Goal: Check status: Check status

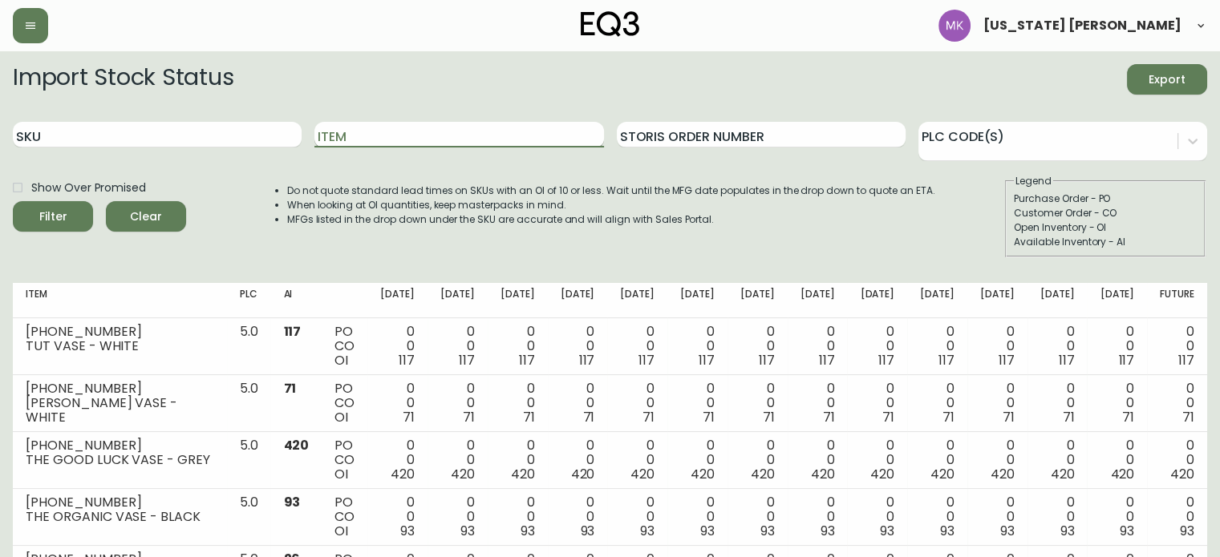
click at [369, 134] on input "Item" at bounding box center [458, 135] width 289 height 26
type input "S"
type input "LOOPY RUG"
click at [13, 201] on button "Filter" at bounding box center [53, 216] width 80 height 30
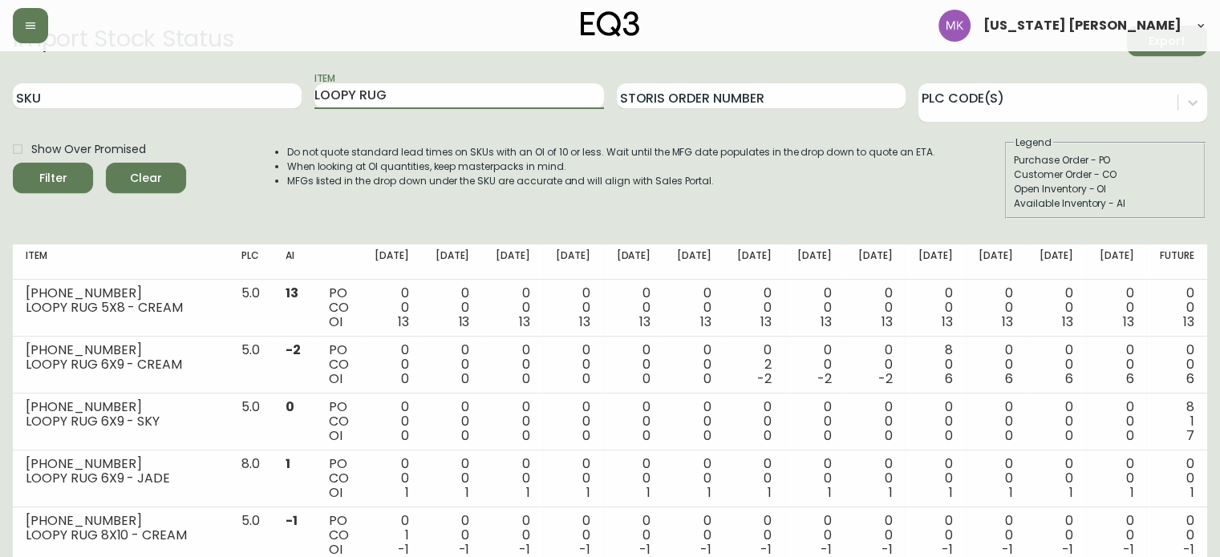
scroll to position [35, 0]
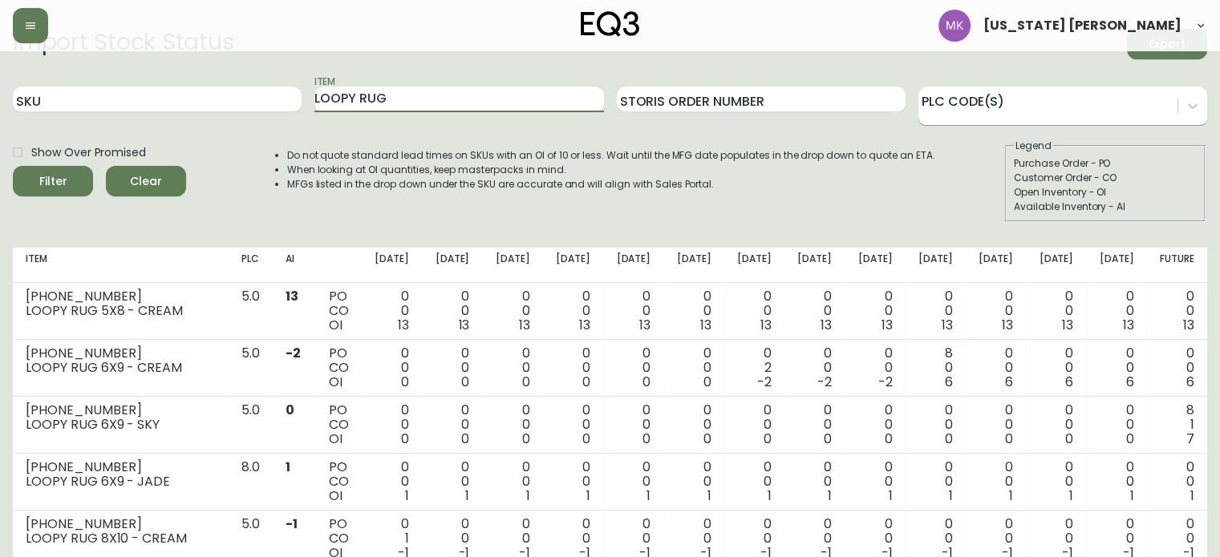
click at [1042, 96] on div at bounding box center [1047, 103] width 259 height 24
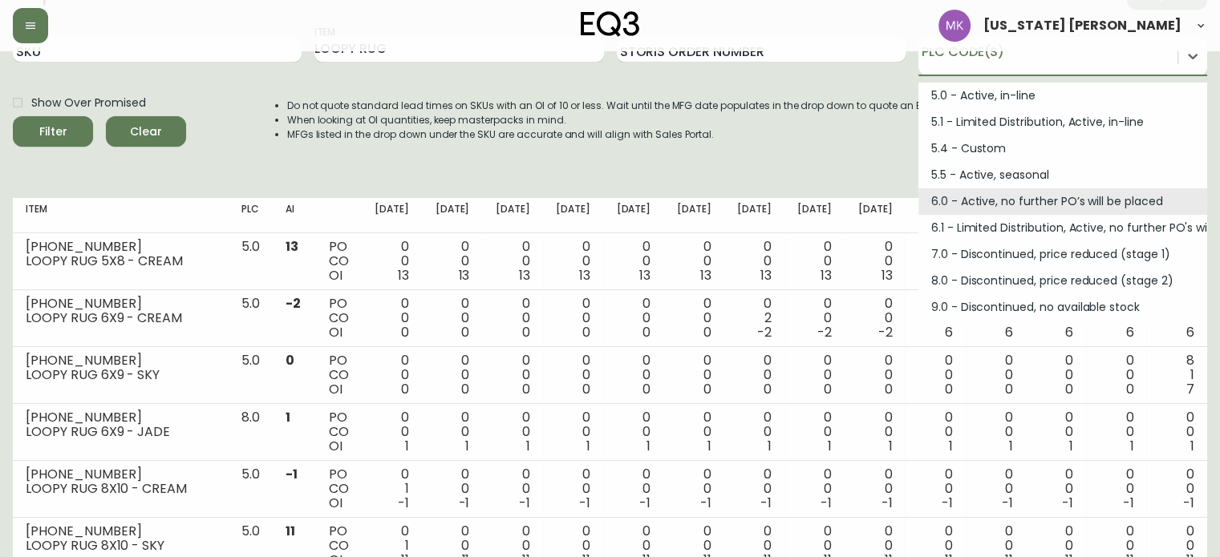
scroll to position [86, 0]
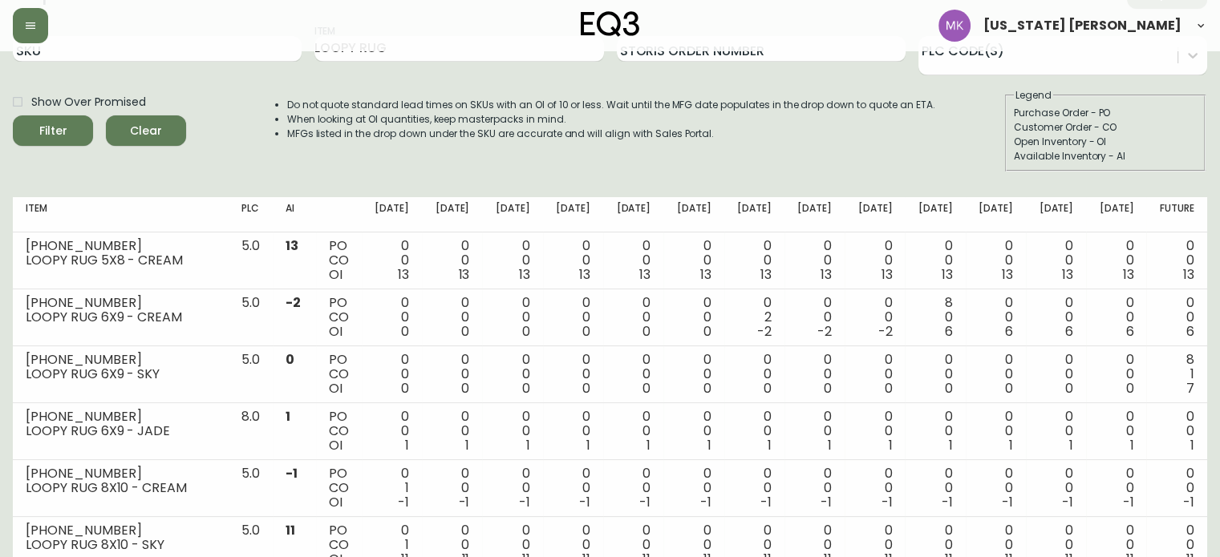
click at [553, 159] on div "Do not quote standard lead times on SKUs with an OI of 10 or less. Wait until t…" at bounding box center [595, 129] width 680 height 83
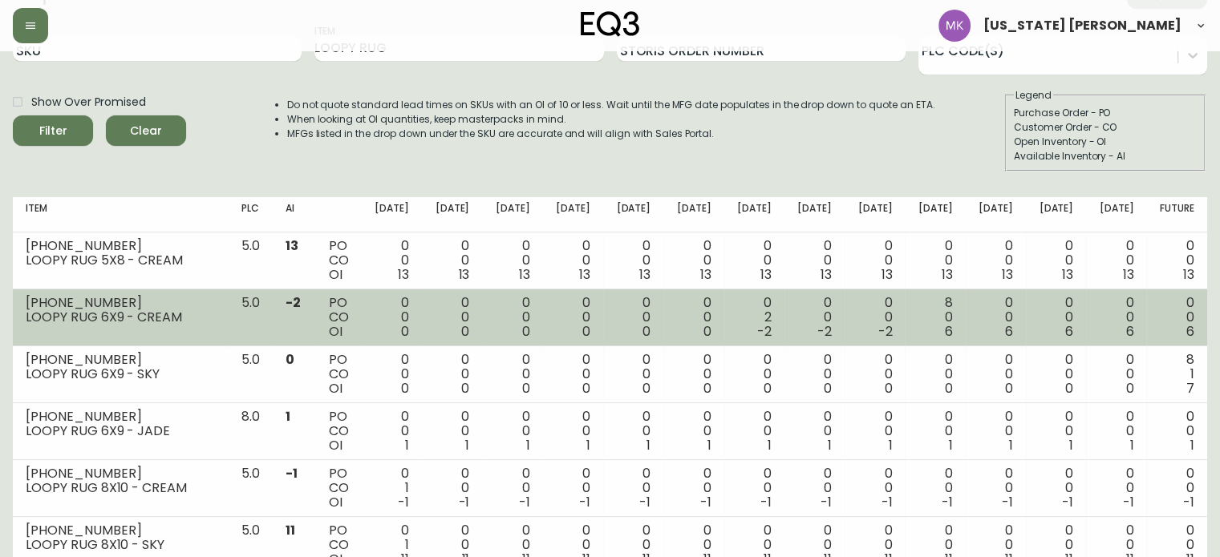
click at [948, 330] on span "6" at bounding box center [949, 331] width 8 height 18
drag, startPoint x: 948, startPoint y: 330, endPoint x: 958, endPoint y: 336, distance: 12.2
click at [958, 336] on td "8 0 6" at bounding box center [935, 317] width 60 height 57
drag, startPoint x: 289, startPoint y: 304, endPoint x: 310, endPoint y: 302, distance: 20.9
click at [310, 302] on td "-2" at bounding box center [294, 317] width 43 height 57
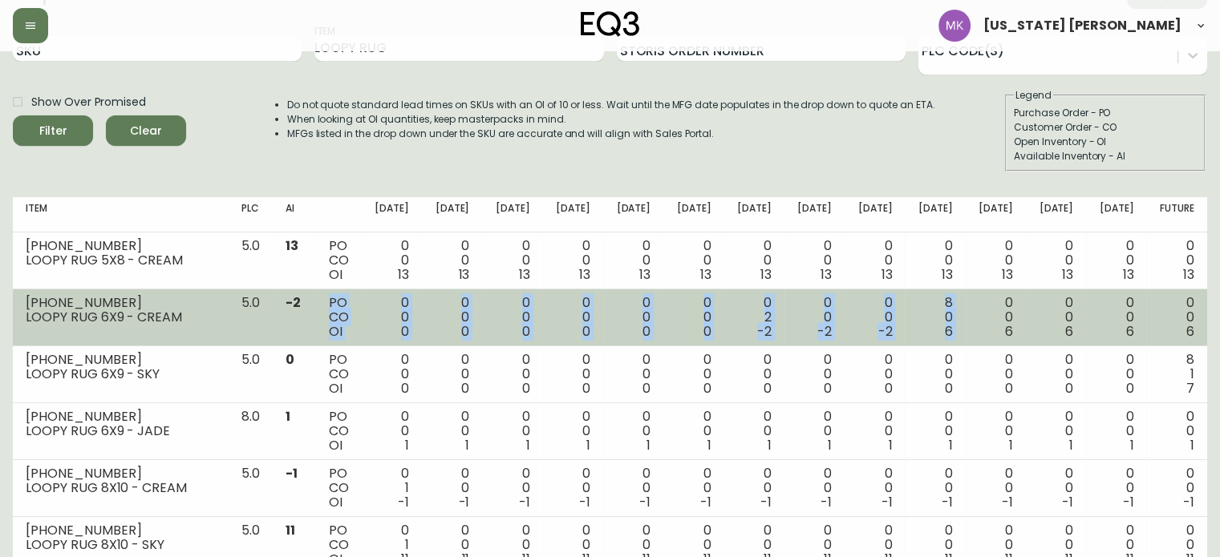
drag, startPoint x: 327, startPoint y: 298, endPoint x: 978, endPoint y: 304, distance: 651.2
click at [978, 304] on tr "[PHONE_NUMBER] LOOPY RUG 6X9 - CREAM 5.0 -2 PO CO OI 0 0 0 0 0 0 0 0 0 0 0 0 0 …" at bounding box center [610, 317] width 1194 height 57
click at [978, 304] on td "0 0 6" at bounding box center [995, 317] width 60 height 57
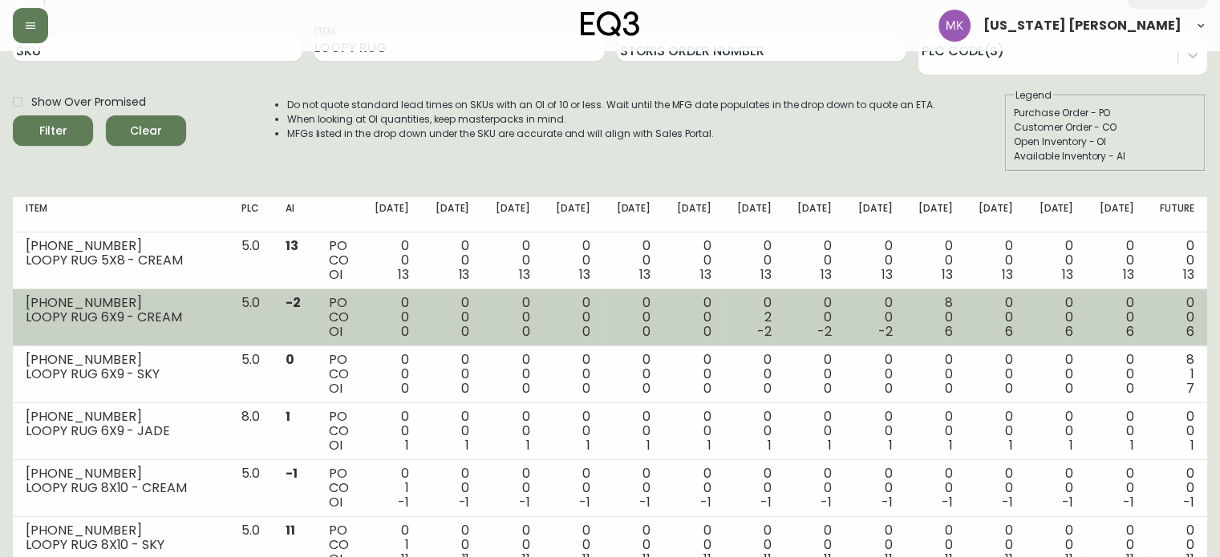
click at [952, 304] on div "8 0 6" at bounding box center [934, 317] width 34 height 43
drag, startPoint x: 952, startPoint y: 330, endPoint x: 937, endPoint y: 330, distance: 15.3
click at [937, 330] on div "8 0 6" at bounding box center [934, 317] width 34 height 43
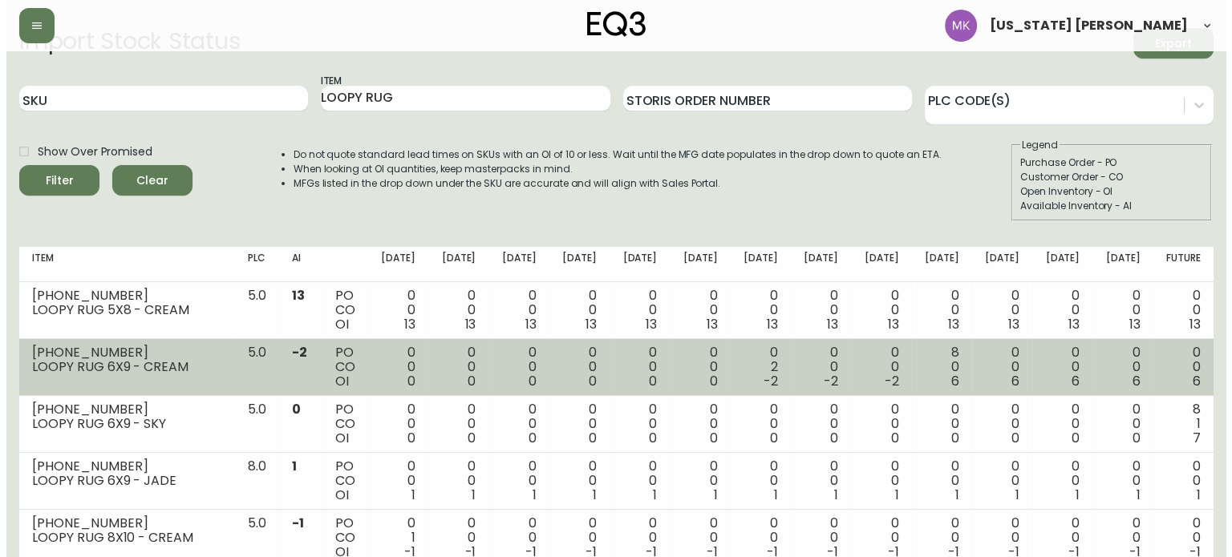
scroll to position [0, 0]
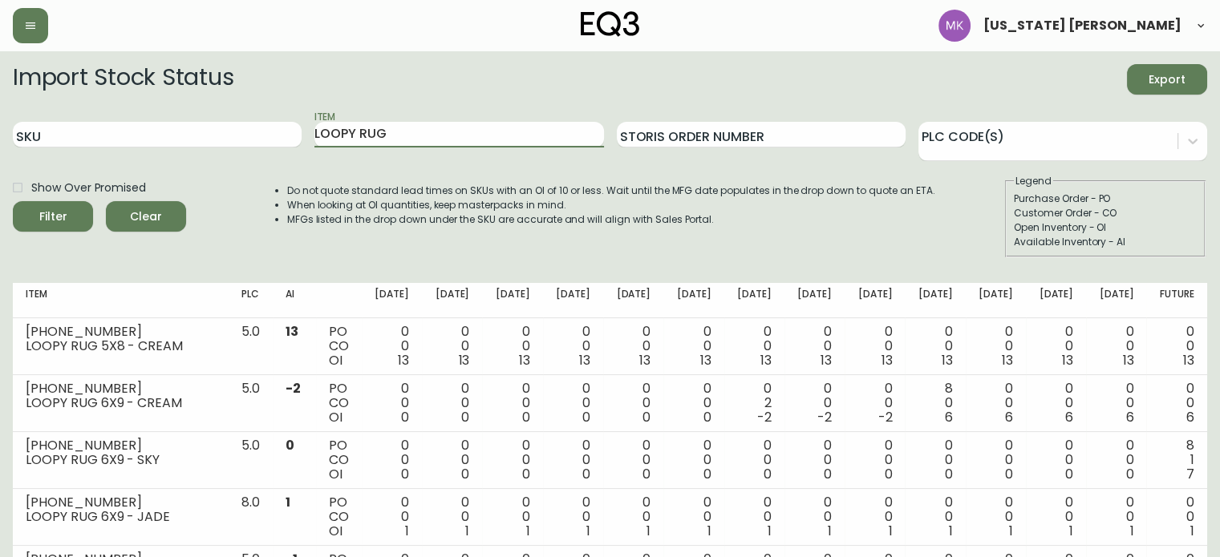
drag, startPoint x: 404, startPoint y: 142, endPoint x: 248, endPoint y: 108, distance: 160.0
click at [248, 108] on form "Import Stock Status Export SKU Item LOOPY RUG Storis Order Number PLC Code(s) S…" at bounding box center [610, 160] width 1194 height 193
click at [244, 136] on input "SKU" at bounding box center [157, 135] width 289 height 26
paste input "[PHONE_NUMBER]"
click at [244, 136] on input "SKU" at bounding box center [157, 135] width 289 height 26
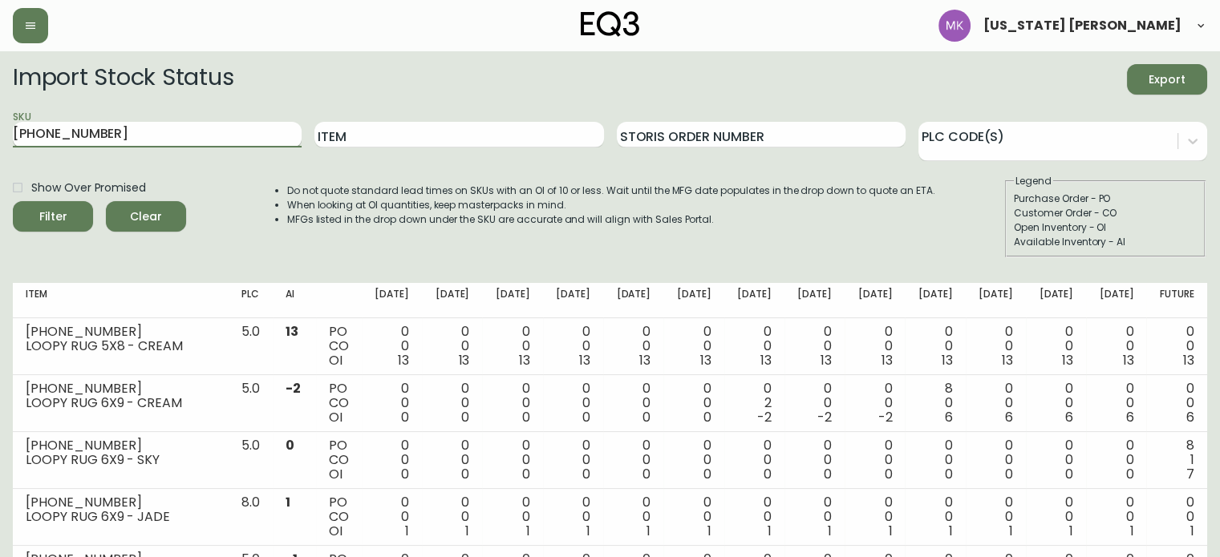
type input "[PHONE_NUMBER]"
click at [13, 201] on button "Filter" at bounding box center [53, 216] width 80 height 30
